Goal: Task Accomplishment & Management: Manage account settings

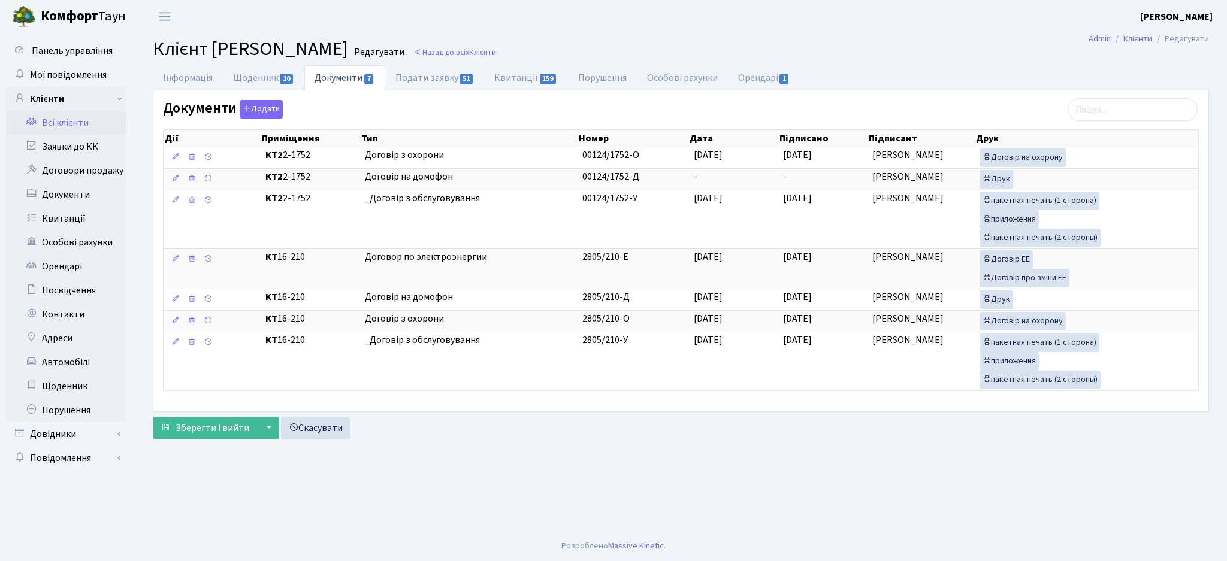
click at [56, 123] on link "Всі клієнти" at bounding box center [66, 123] width 120 height 24
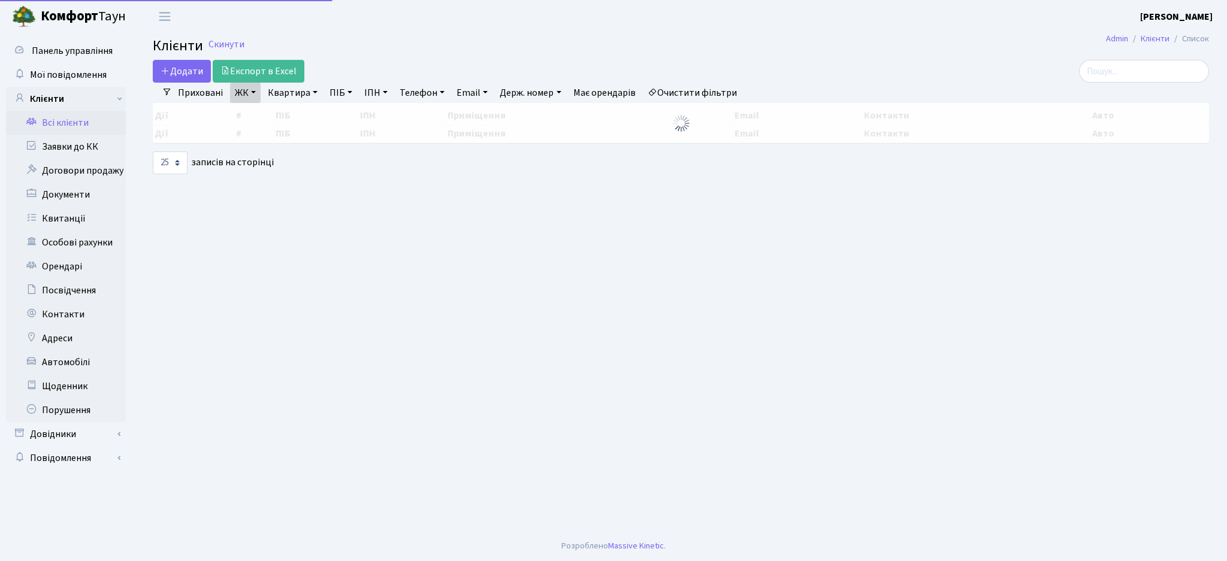
select select "25"
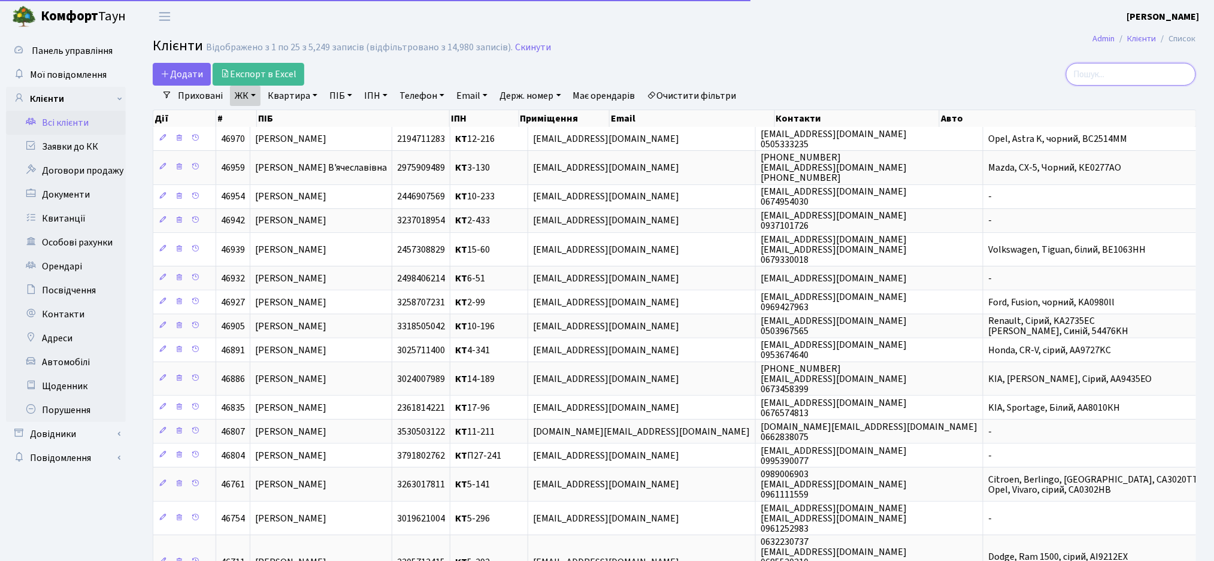
click at [1110, 70] on input "search" at bounding box center [1131, 74] width 130 height 23
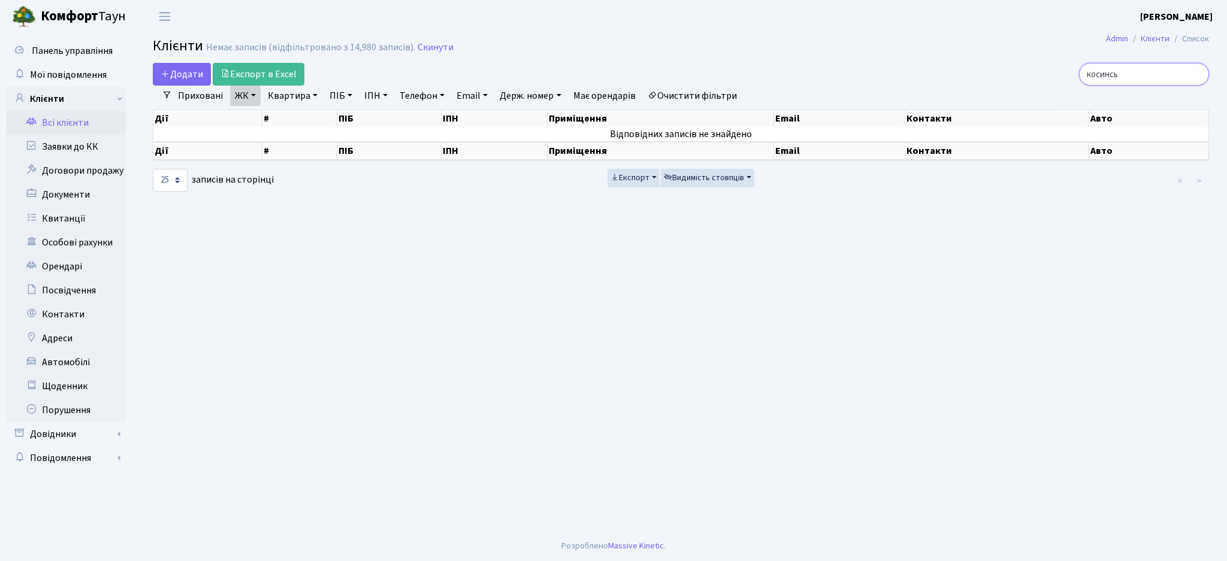
type input "косинсь"
click at [723, 91] on link "Очистити фільтри" at bounding box center [692, 96] width 99 height 20
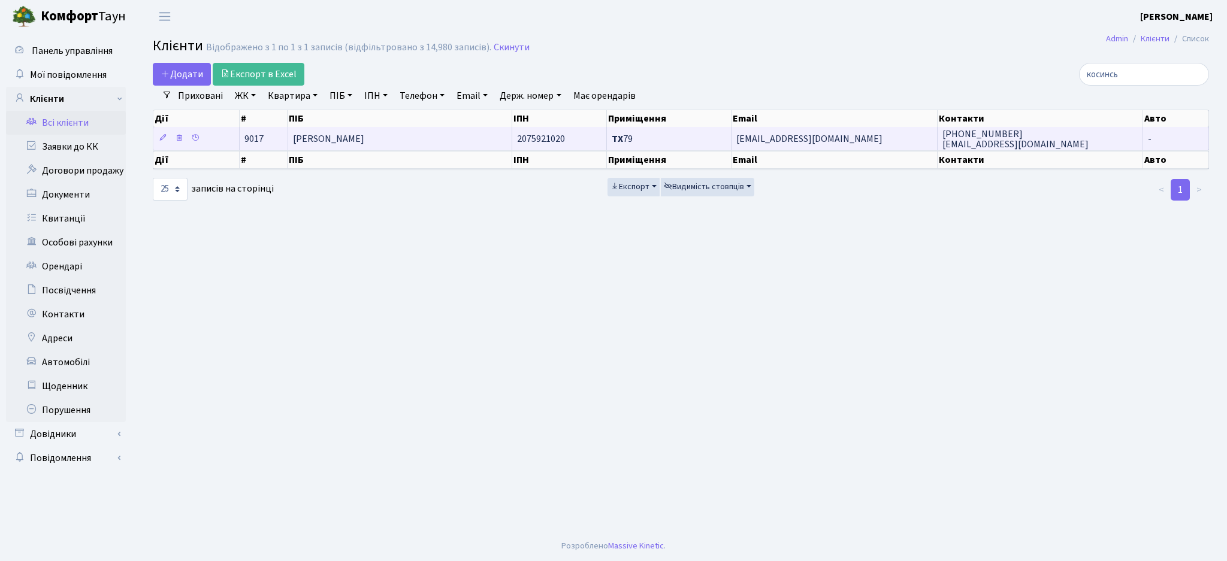
click at [434, 140] on td "Косинська Тетяна Анатоліївна" at bounding box center [400, 138] width 224 height 23
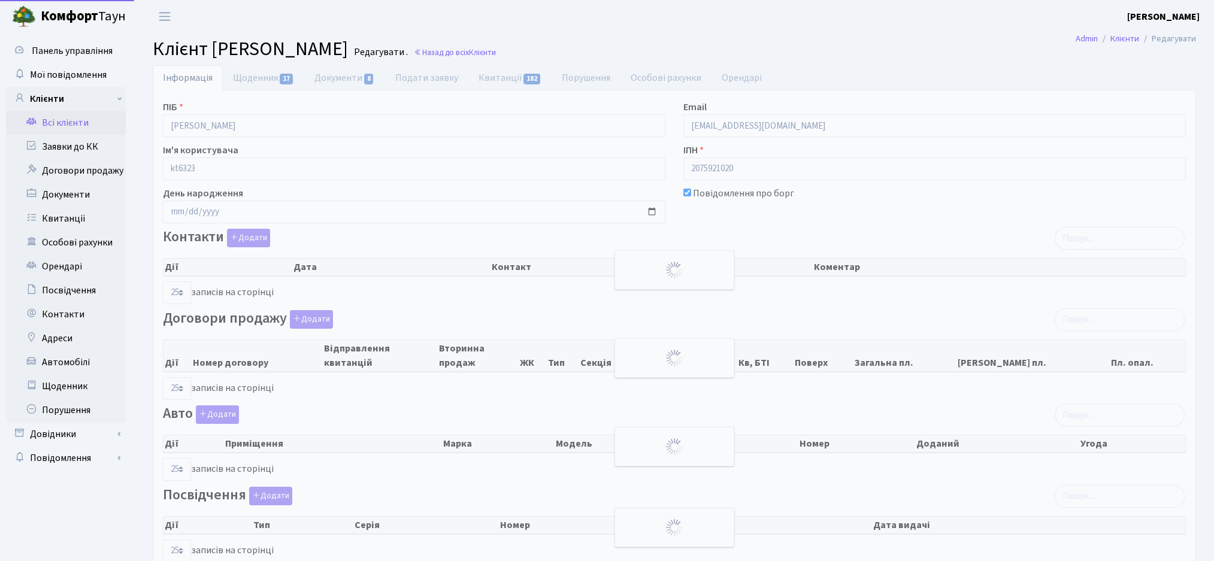
select select "25"
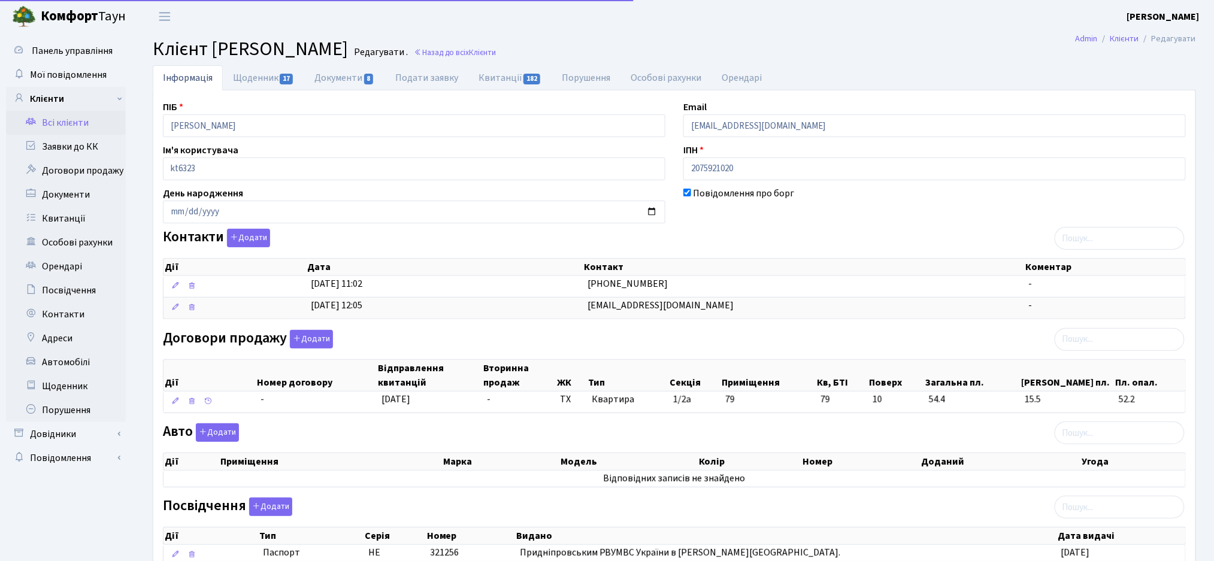
scroll to position [170, 0]
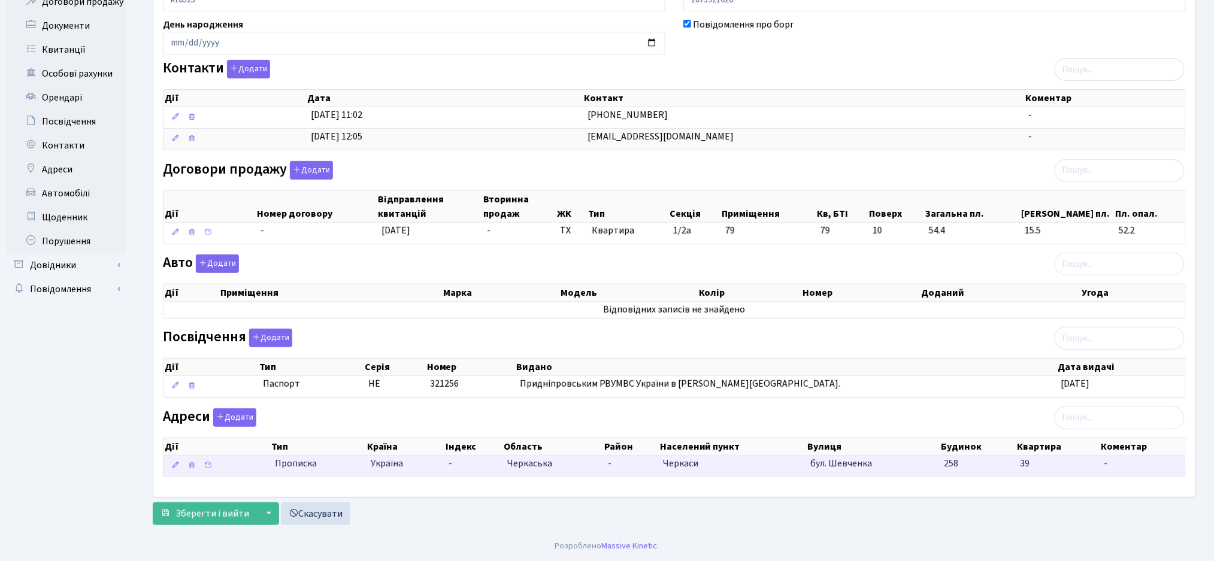
drag, startPoint x: 528, startPoint y: 488, endPoint x: 1044, endPoint y: 460, distance: 516.6
click at [1044, 460] on div "ПІБ Косинська Тетяна Анатоліївна Email tatyanakosinska@gmail.com Ім'я користува…" at bounding box center [674, 210] width 1042 height 576
copy table "Дії Тип Країна Індекс Область Район Населений пункт Вулиця Будинок Квартира Ком…"
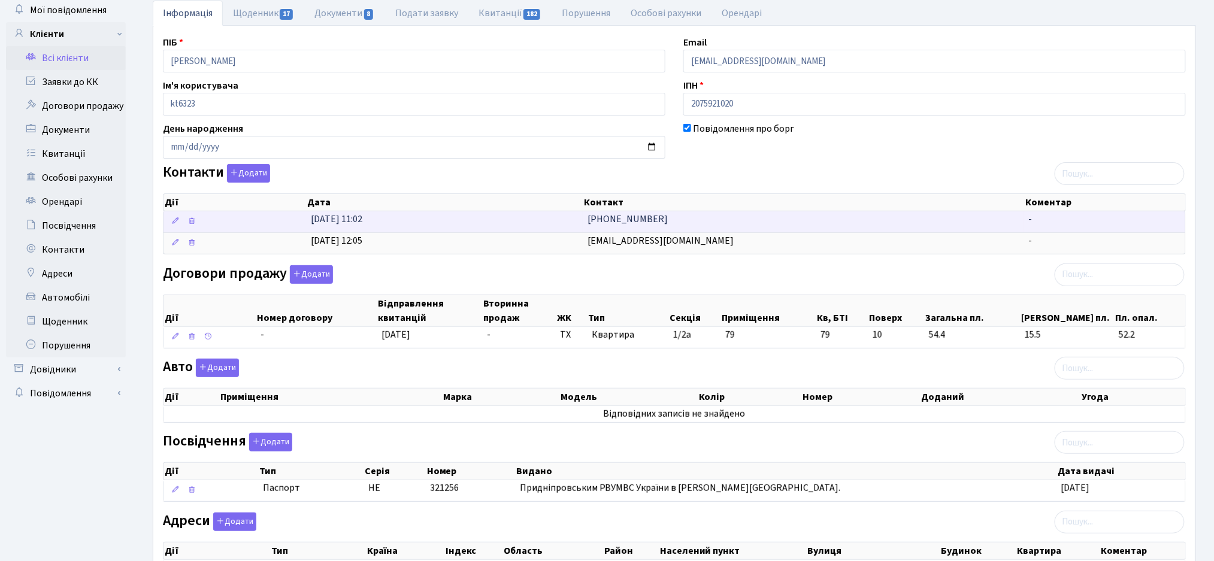
scroll to position [0, 0]
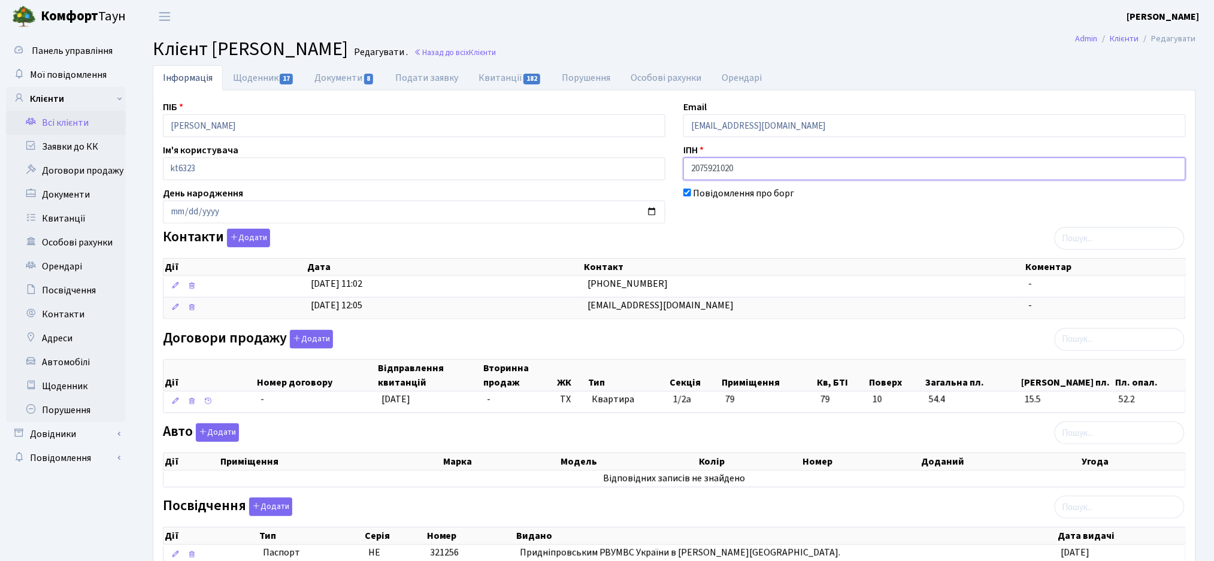
drag, startPoint x: 743, startPoint y: 171, endPoint x: 669, endPoint y: 169, distance: 74.3
click at [669, 169] on div "ПІБ Косинська Тетяна Анатоліївна Email tatyanakosinska@gmail.com Ім'я користува…" at bounding box center [674, 378] width 1041 height 557
click at [834, 202] on div "Повідомлення про борг" at bounding box center [935, 204] width 521 height 37
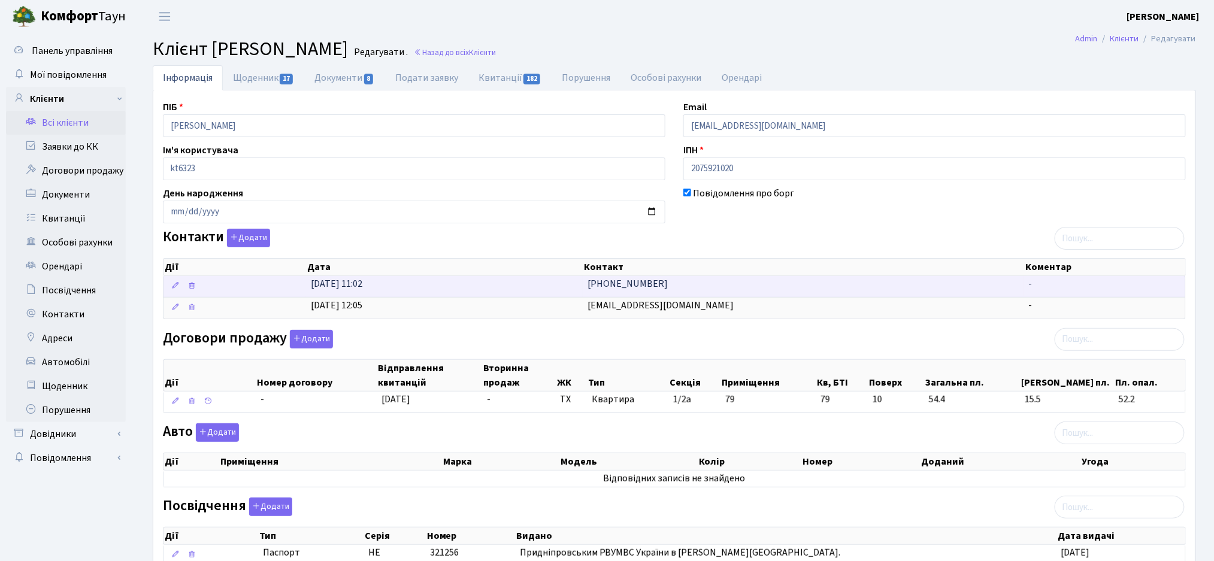
drag, startPoint x: 650, startPoint y: 284, endPoint x: 590, endPoint y: 288, distance: 60.6
click at [590, 288] on td "[PHONE_NUMBER]" at bounding box center [804, 286] width 442 height 21
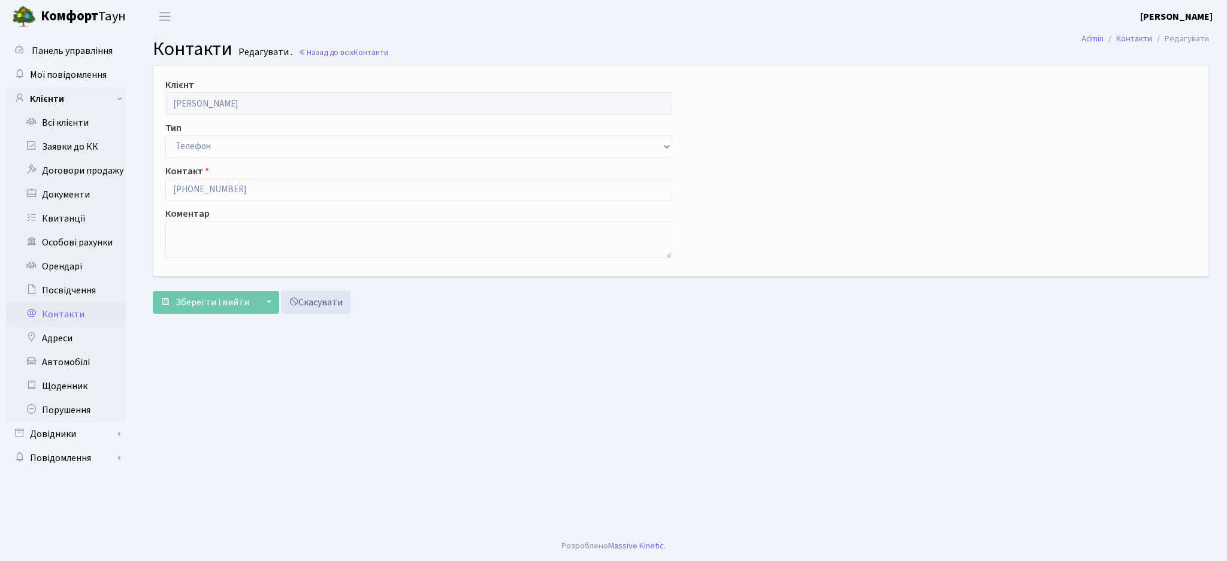
drag, startPoint x: 0, startPoint y: 0, endPoint x: 466, endPoint y: 342, distance: 578.2
click at [528, 374] on main "Admin Контакти Редагувати Контакти Редагувати . Назад до всіх Контакти Клієнт К…" at bounding box center [681, 282] width 1092 height 498
drag, startPoint x: 262, startPoint y: 187, endPoint x: 137, endPoint y: 185, distance: 125.2
click at [137, 185] on div "Клієнт Косинська Тетяна Анатоліївна Тип Email Телефон Контакт (067) 470-88-65 К…" at bounding box center [681, 192] width 1092 height 254
click at [175, 304] on button "Зберегти і вийти" at bounding box center [205, 302] width 104 height 23
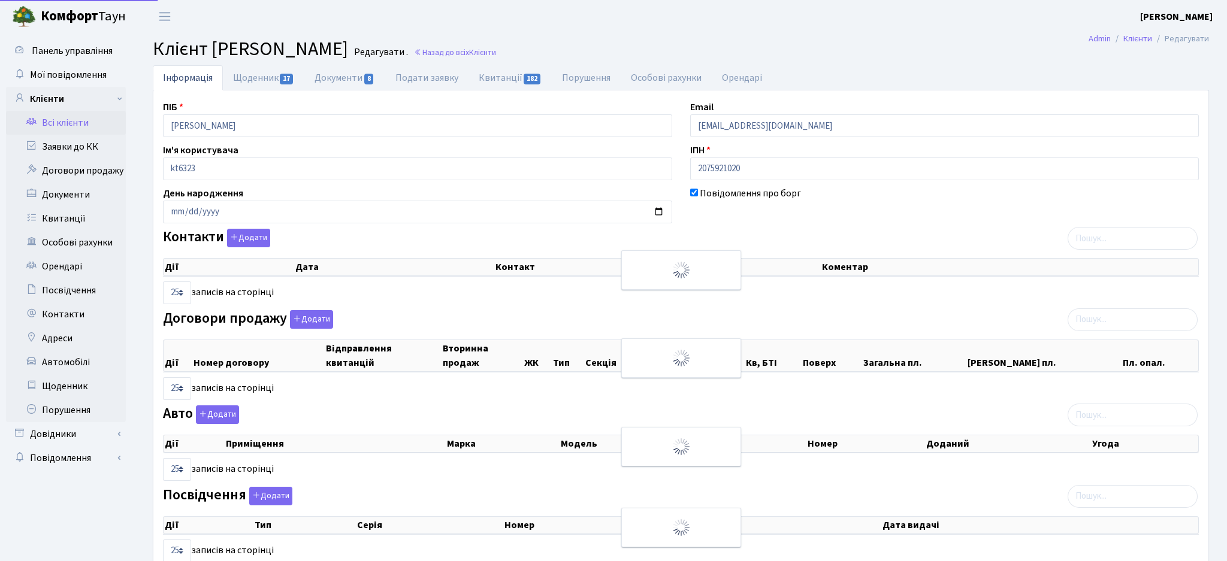
select select "25"
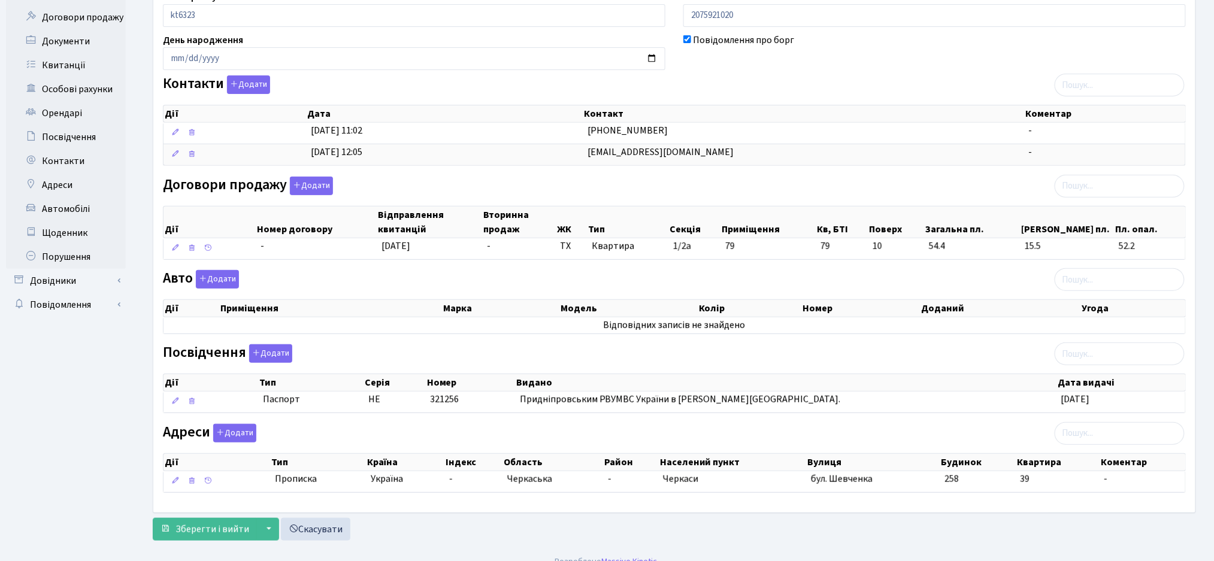
scroll to position [159, 0]
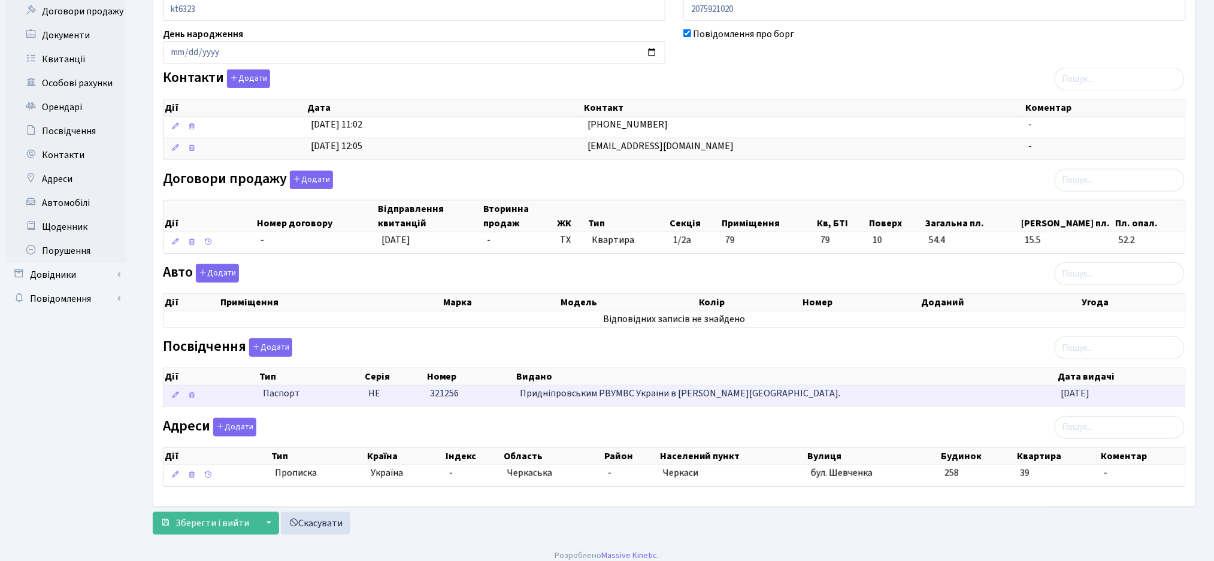
drag, startPoint x: 1134, startPoint y: 409, endPoint x: 262, endPoint y: 396, distance: 872.4
click at [262, 396] on div "Дії Тип [GEOGRAPHIC_DATA] Номер Видано Дата видачі Дії Тип [GEOGRAPHIC_DATA] Но…" at bounding box center [674, 384] width 1023 height 55
copy table "Дії Тип Серія Номер Видано Дата видачі"
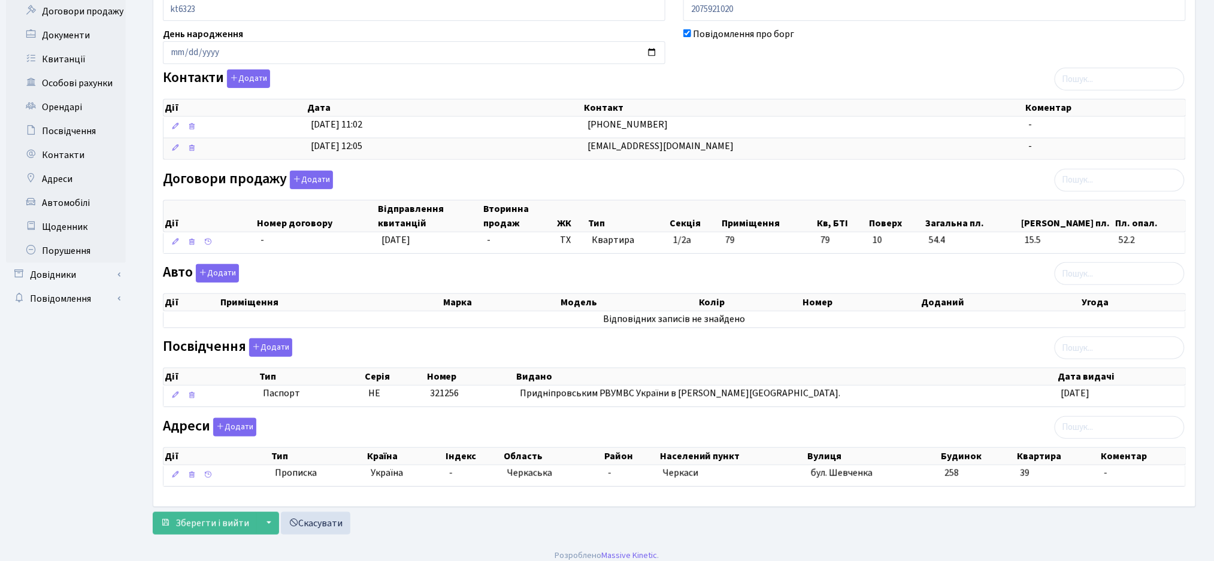
click at [607, 347] on div "Посвідчення Додати Дії Тип [GEOGRAPHIC_DATA] Номер Видано Дата видачі Дії Тип" at bounding box center [674, 375] width 1041 height 74
